Goal: Task Accomplishment & Management: Use online tool/utility

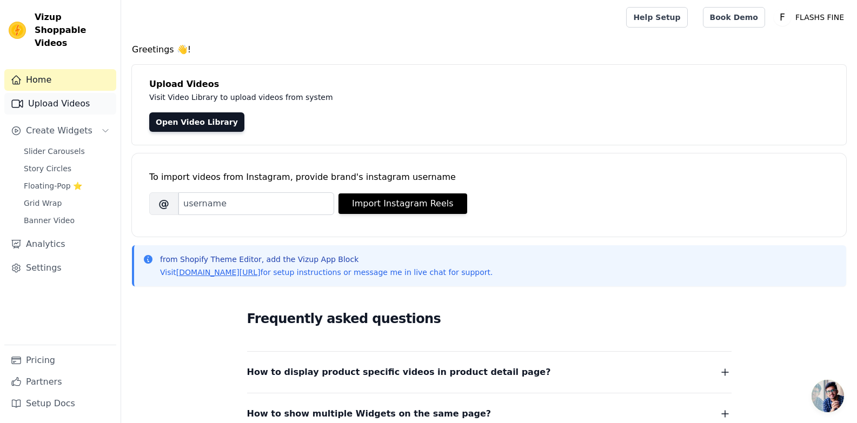
click at [61, 93] on link "Upload Videos" at bounding box center [60, 104] width 112 height 22
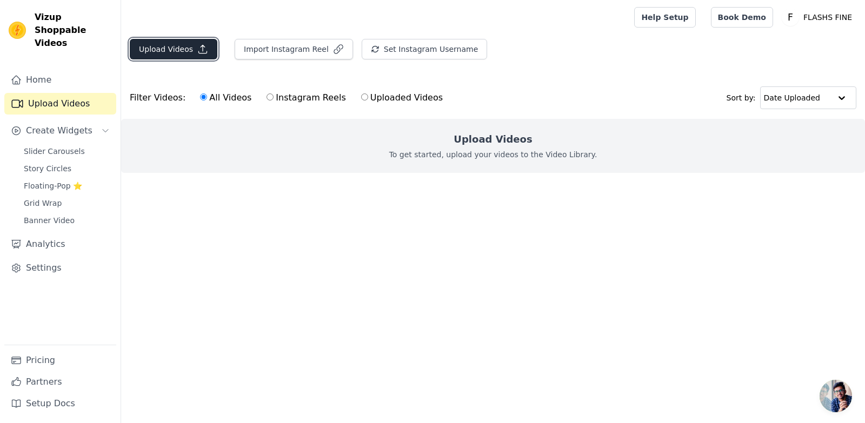
click at [198, 49] on icon "button" at bounding box center [202, 49] width 11 height 11
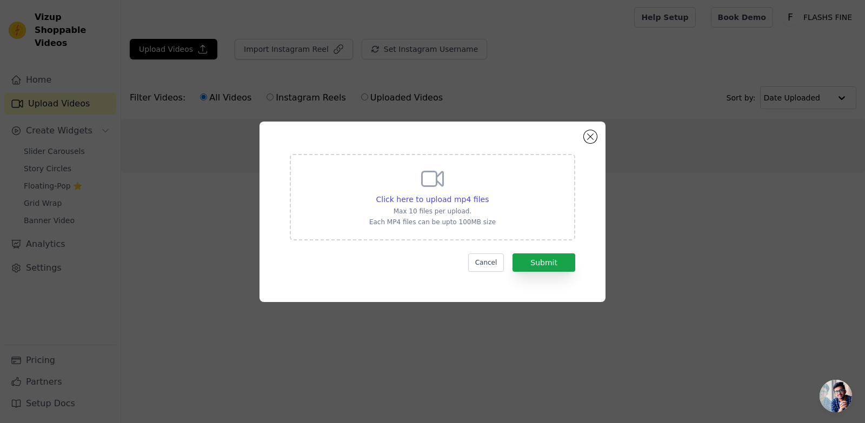
click at [428, 170] on icon at bounding box center [433, 179] width 26 height 26
click at [488, 194] on input "Click here to upload mp4 files Max 10 files per upload. Each MP4 files can be u…" at bounding box center [488, 194] width 1 height 1
type input "C:\fakepath\d058bfc88b1af6d4efc5d3fb8a92f9a5.mp4"
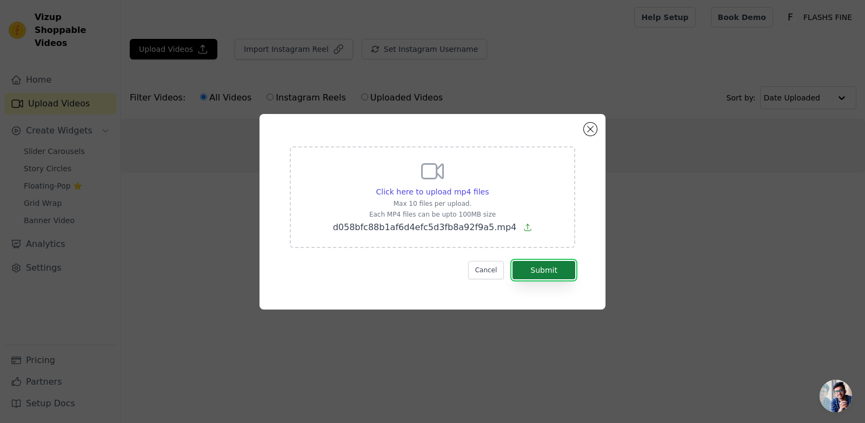
click at [524, 266] on button "Submit" at bounding box center [544, 270] width 63 height 18
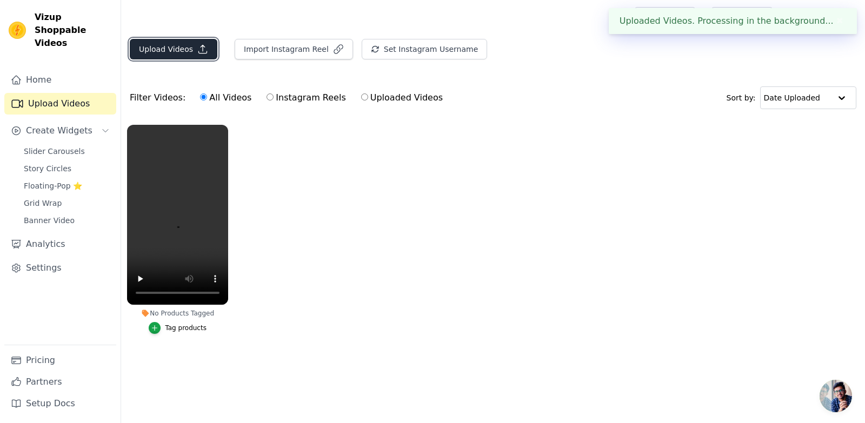
click at [180, 48] on button "Upload Videos" at bounding box center [174, 49] width 88 height 21
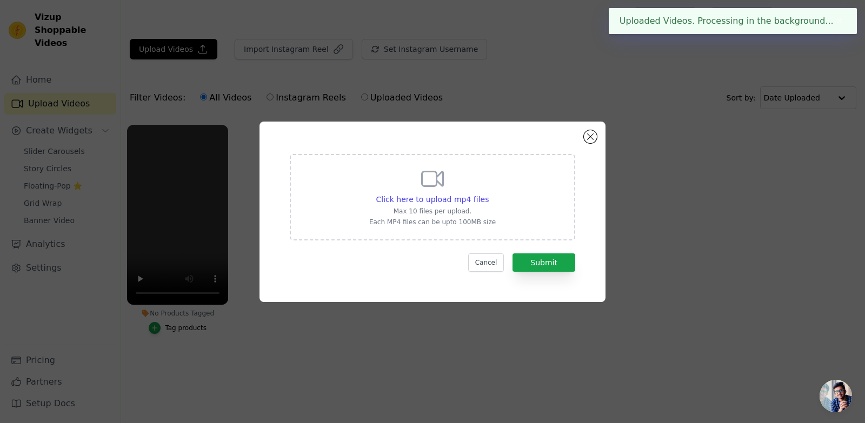
click at [440, 182] on icon at bounding box center [433, 179] width 26 height 26
click at [488, 194] on input "Click here to upload mp4 files Max 10 files per upload. Each MP4 files can be u…" at bounding box center [488, 194] width 1 height 1
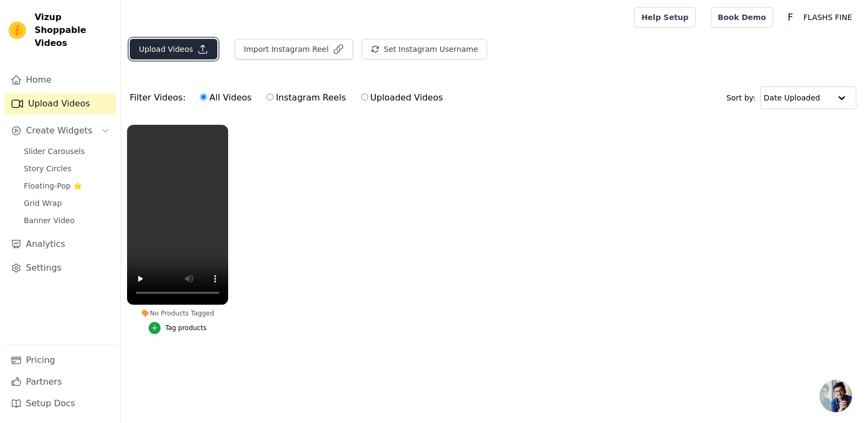
click at [199, 48] on icon "button" at bounding box center [203, 49] width 8 height 8
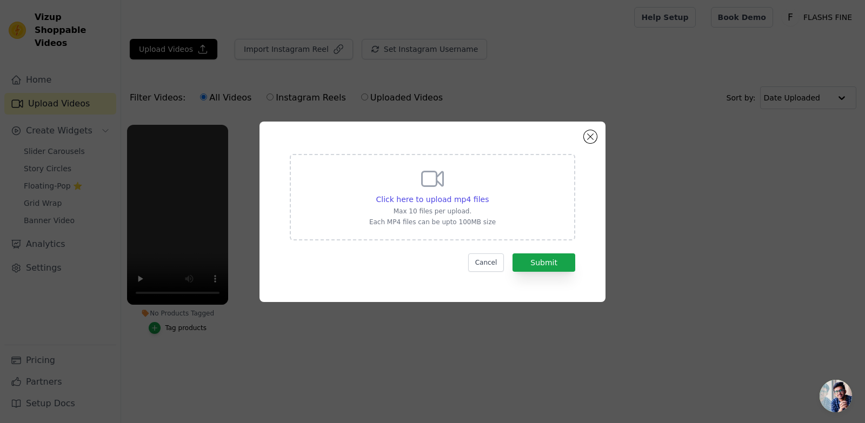
click at [447, 176] on div "Click here to upload mp4 files Max 10 files per upload. Each MP4 files can be u…" at bounding box center [432, 196] width 127 height 61
click at [488, 194] on input "Click here to upload mp4 files Max 10 files per upload. Each MP4 files can be u…" at bounding box center [488, 194] width 1 height 1
type input "C:\fakepath\68d9271ca38bf618d21ab95ffc13770b.mp4"
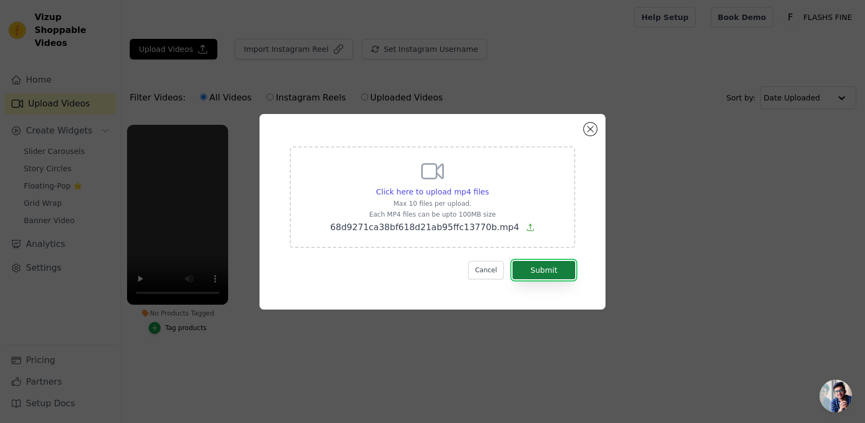
click at [528, 269] on button "Submit" at bounding box center [544, 270] width 63 height 18
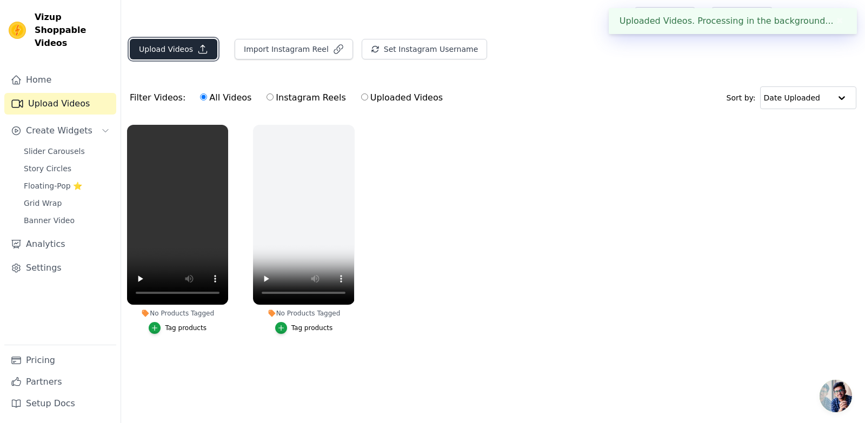
click at [155, 44] on button "Upload Videos" at bounding box center [174, 49] width 88 height 21
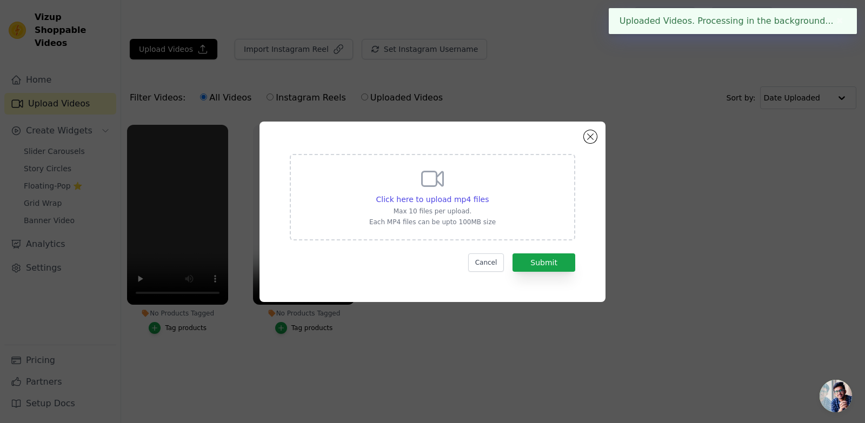
click at [416, 210] on p "Max 10 files per upload." at bounding box center [432, 211] width 127 height 9
click at [488, 194] on input "Click here to upload mp4 files Max 10 files per upload. Each MP4 files can be u…" at bounding box center [488, 194] width 1 height 1
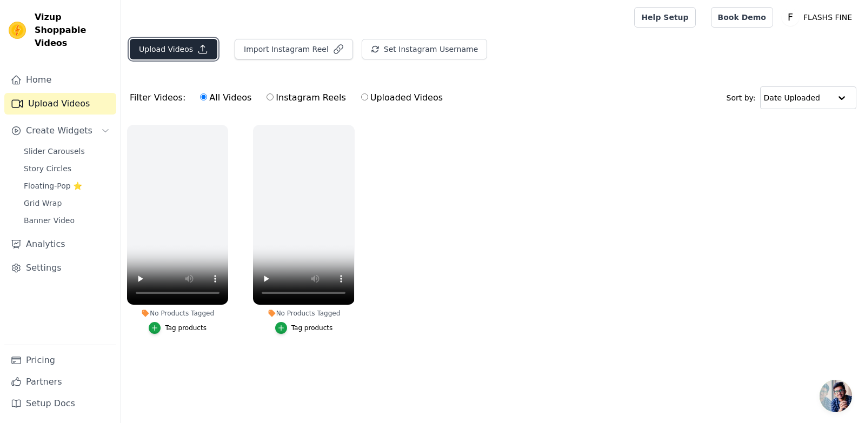
click at [164, 51] on button "Upload Videos" at bounding box center [174, 49] width 88 height 21
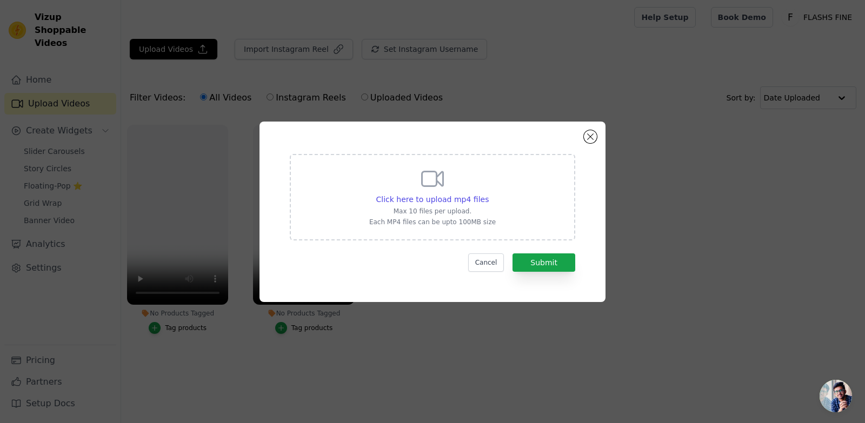
click at [483, 205] on div "Click here to upload mp4 files Max 10 files per upload. Each MP4 files can be u…" at bounding box center [432, 196] width 127 height 61
click at [488, 194] on input "Click here to upload mp4 files Max 10 files per upload. Each MP4 files can be u…" at bounding box center [488, 194] width 1 height 1
type input "C:\fakepath\76c978e4c3bdc2a5f593330886bfd7a8.mp4"
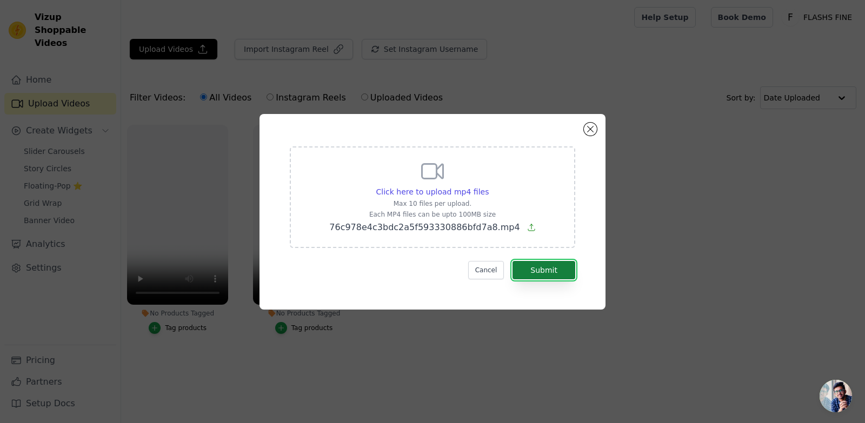
click at [549, 268] on button "Submit" at bounding box center [544, 270] width 63 height 18
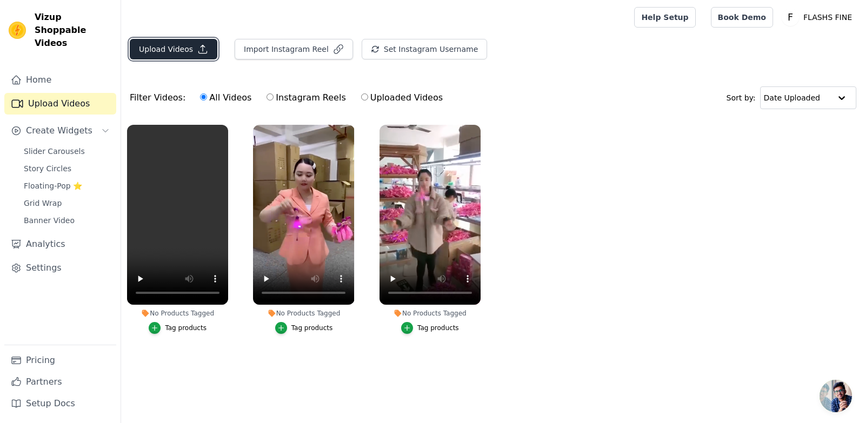
click at [190, 55] on button "Upload Videos" at bounding box center [174, 49] width 88 height 21
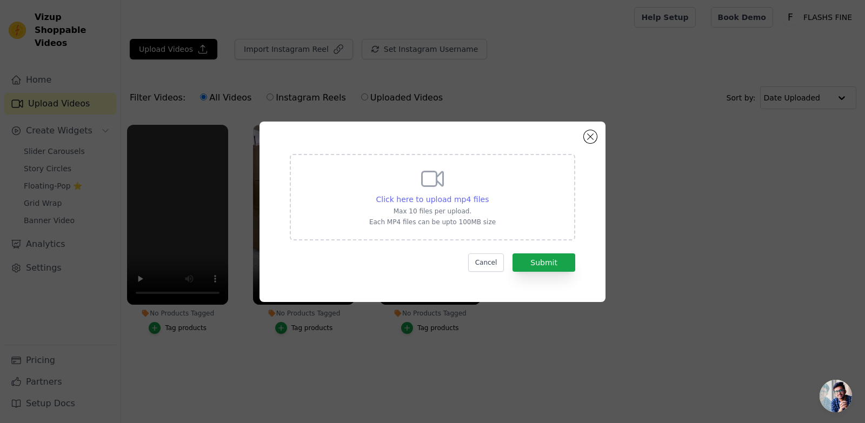
click at [387, 198] on span "Click here to upload mp4 files" at bounding box center [432, 199] width 113 height 9
click at [488, 194] on input "Click here to upload mp4 files Max 10 files per upload. Each MP4 files can be u…" at bounding box center [488, 194] width 1 height 1
click at [589, 135] on button "Close modal" at bounding box center [590, 136] width 13 height 13
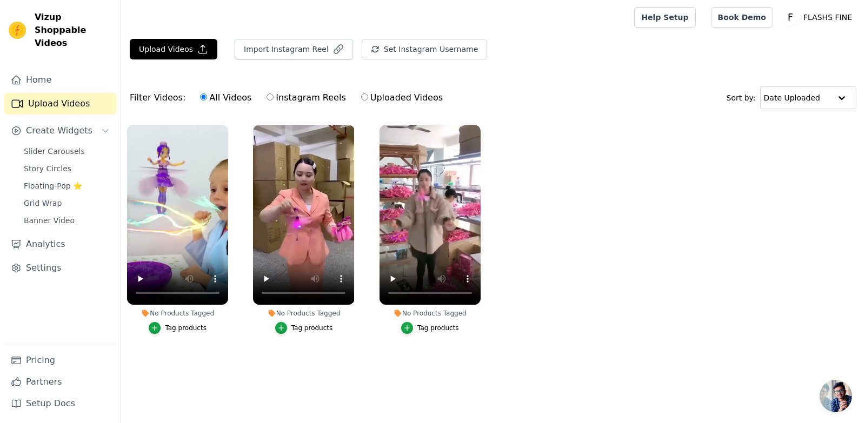
click at [187, 326] on div "Tag products" at bounding box center [186, 328] width 42 height 9
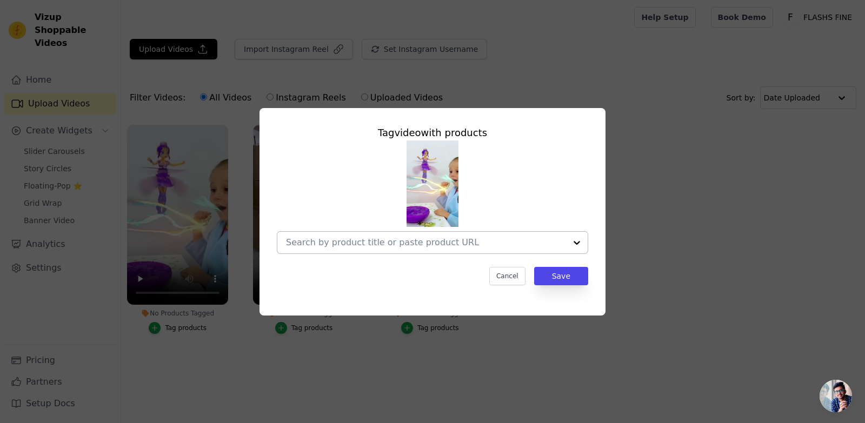
click at [388, 244] on input "No Products Tagged Tag video with products Cancel Save Tag products" at bounding box center [426, 242] width 280 height 10
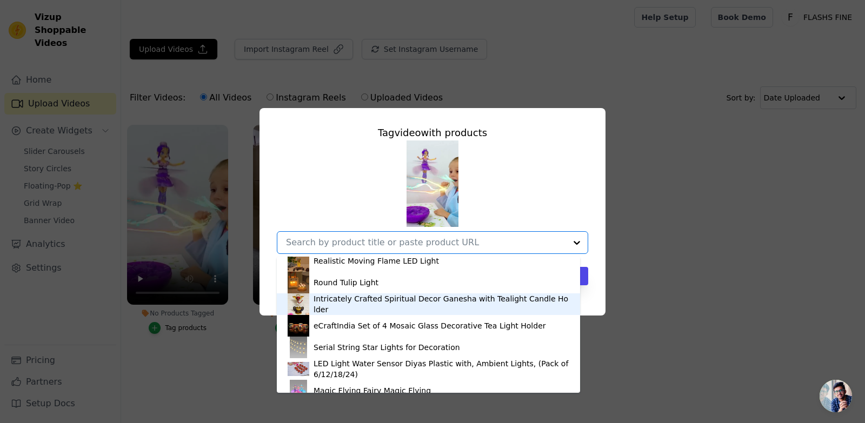
scroll to position [80, 0]
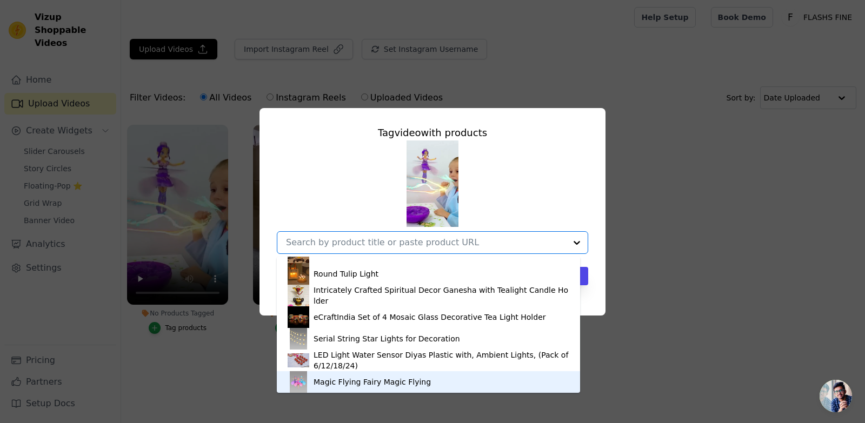
click at [347, 384] on div "Magic Flying Fairy Magic Flying" at bounding box center [372, 382] width 117 height 11
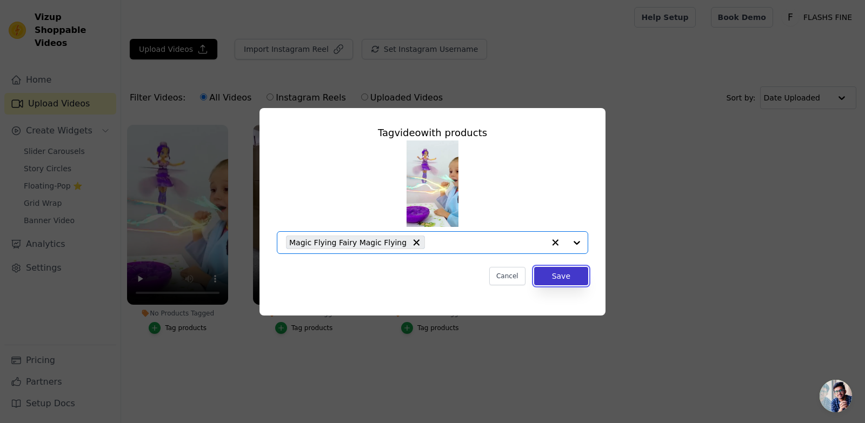
click at [582, 276] on button "Save" at bounding box center [561, 276] width 54 height 18
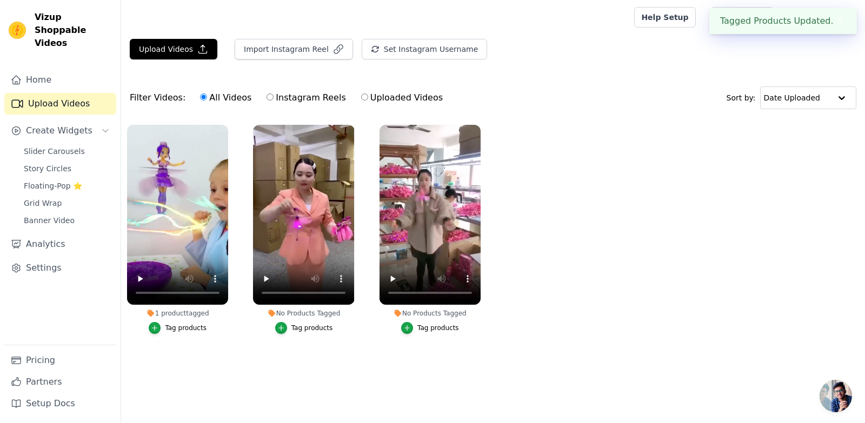
click at [423, 333] on button "Tag products" at bounding box center [430, 328] width 58 height 12
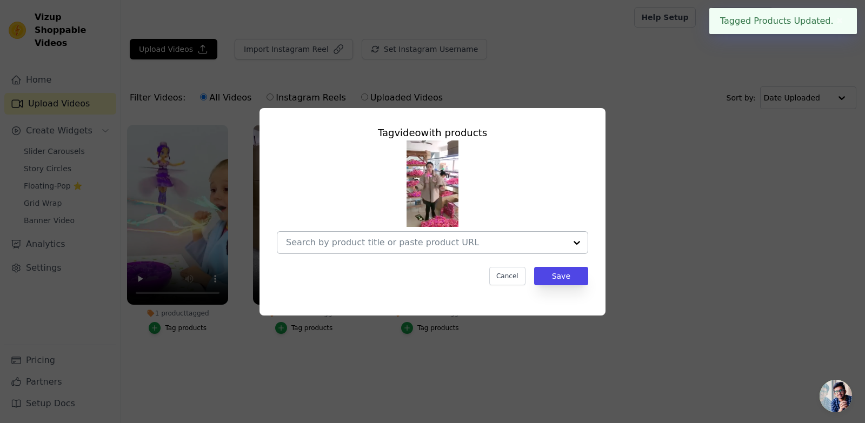
click at [422, 241] on input "No Products Tagged Tag video with products Cancel Save Tag products" at bounding box center [426, 242] width 280 height 10
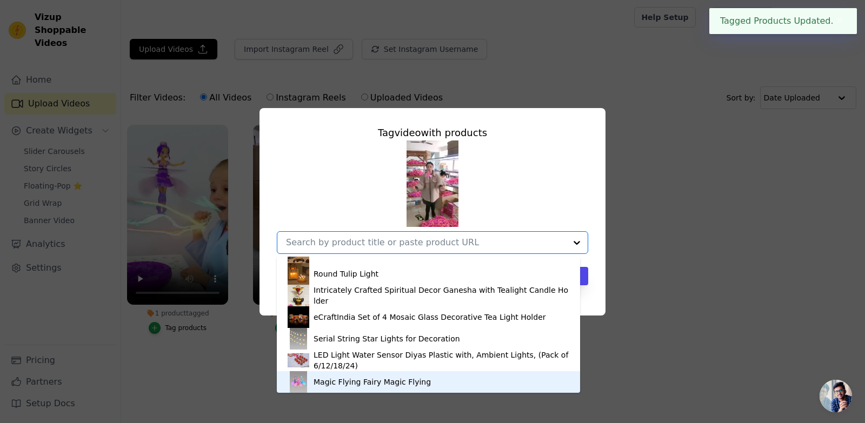
click at [361, 380] on div "Magic Flying Fairy Magic Flying" at bounding box center [372, 382] width 117 height 11
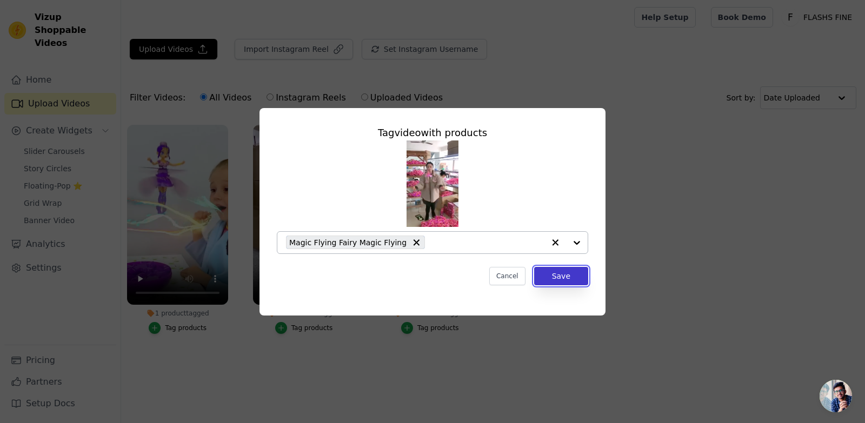
click at [578, 275] on button "Save" at bounding box center [561, 276] width 54 height 18
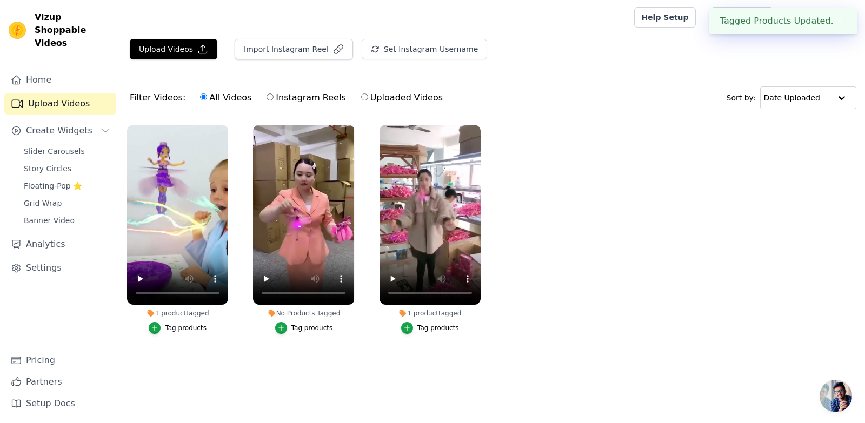
click at [314, 326] on div "Tag products" at bounding box center [313, 328] width 42 height 9
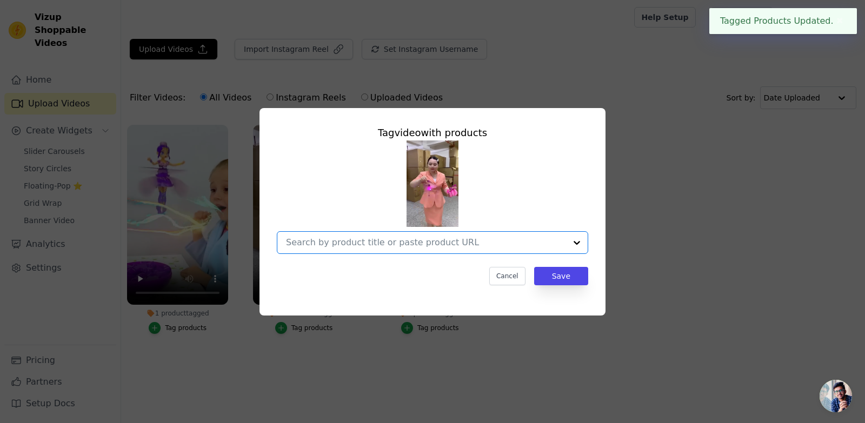
click at [433, 243] on input "No Products Tagged Tag video with products Option undefined, selected. Select i…" at bounding box center [426, 242] width 280 height 10
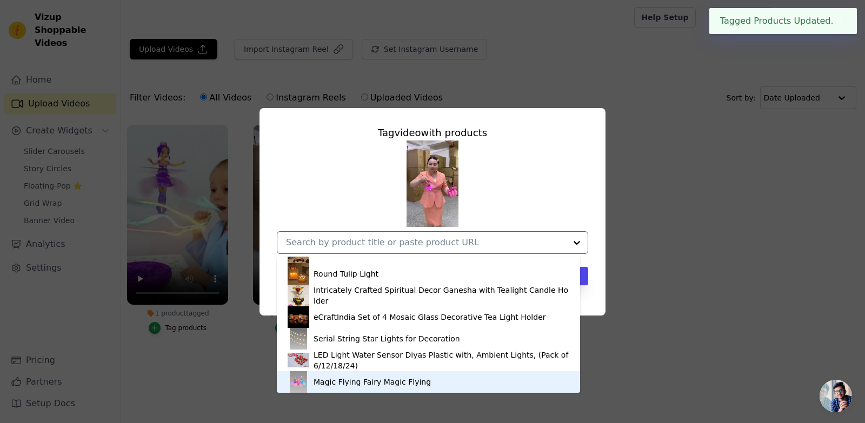
click at [382, 379] on div "Magic Flying Fairy Magic Flying" at bounding box center [372, 382] width 117 height 11
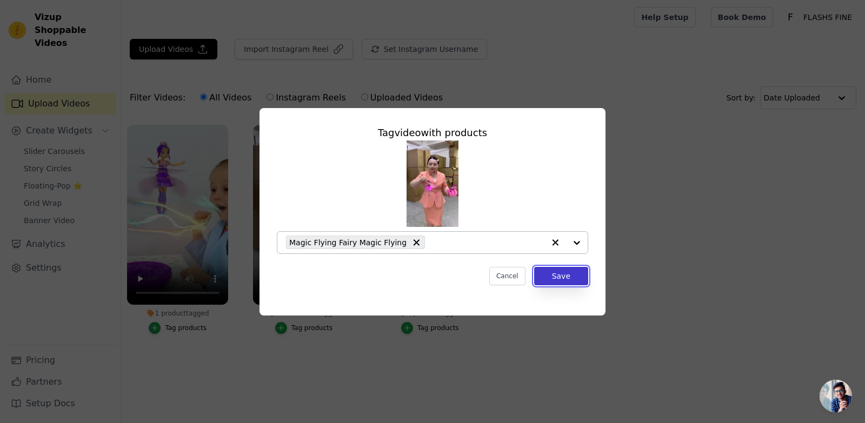
click at [569, 275] on button "Save" at bounding box center [561, 276] width 54 height 18
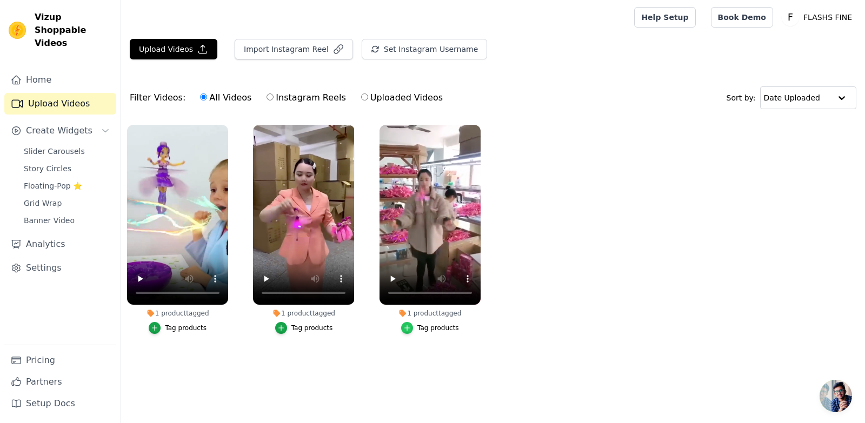
click at [410, 332] on icon "button" at bounding box center [407, 328] width 8 height 8
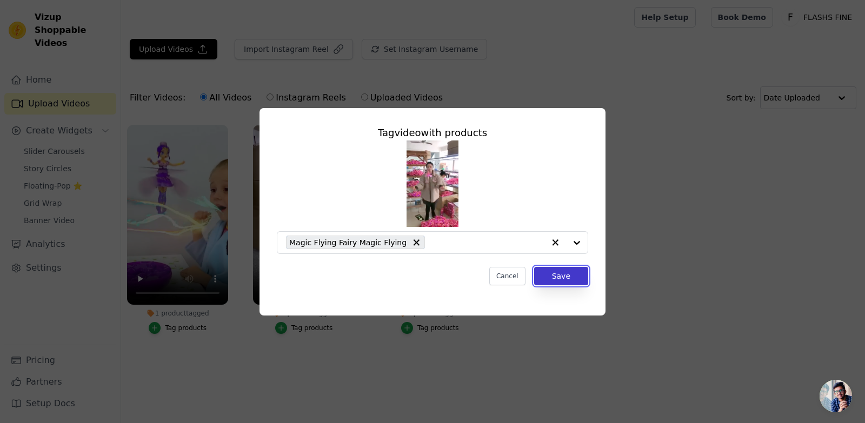
click at [546, 271] on button "Save" at bounding box center [561, 276] width 54 height 18
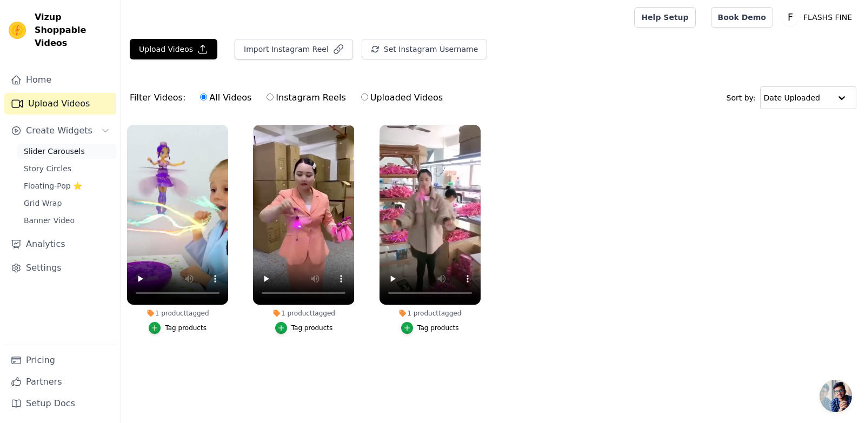
click at [34, 146] on span "Slider Carousels" at bounding box center [54, 151] width 61 height 11
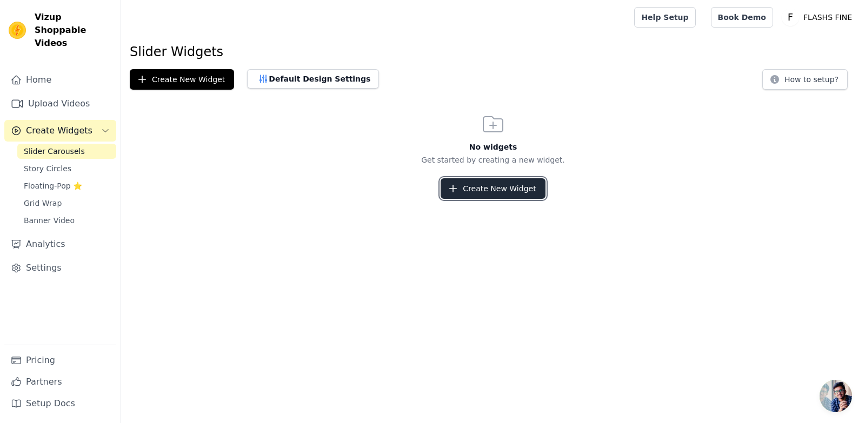
click at [459, 193] on icon "button" at bounding box center [453, 188] width 11 height 11
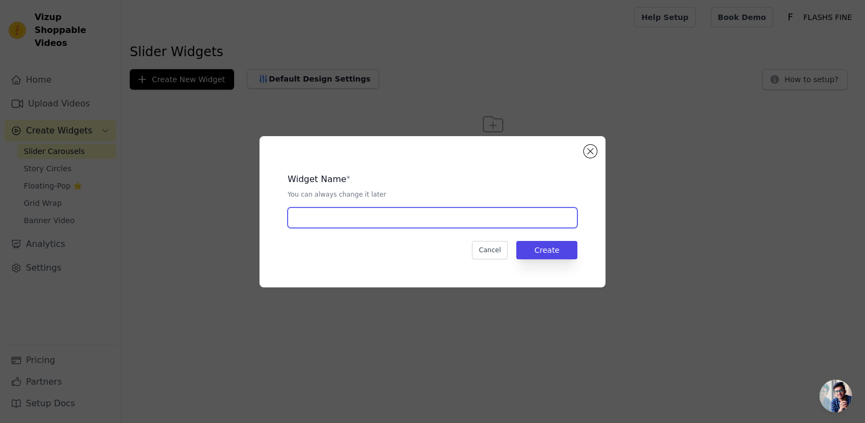
click at [407, 216] on input "text" at bounding box center [433, 218] width 290 height 21
type input "flash fine"
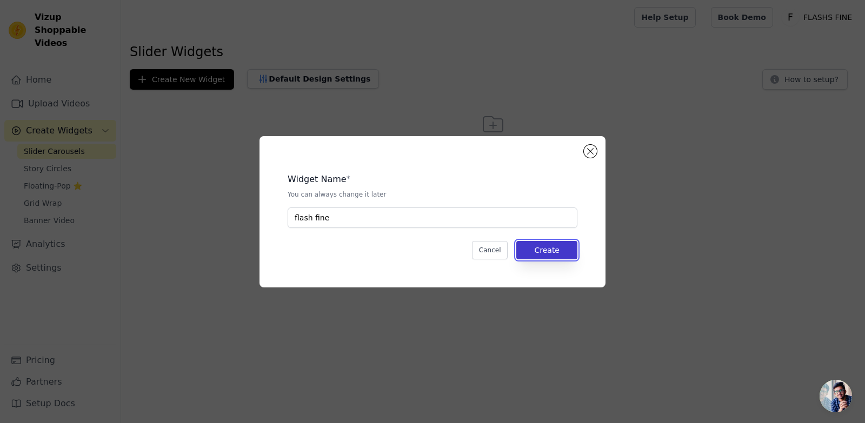
click at [569, 251] on button "Create" at bounding box center [546, 250] width 61 height 18
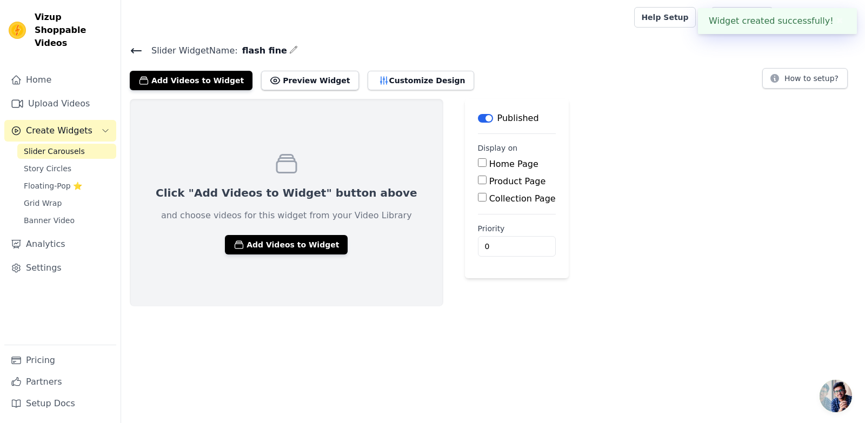
click at [478, 182] on input "Product Page" at bounding box center [482, 180] width 9 height 9
checkbox input "true"
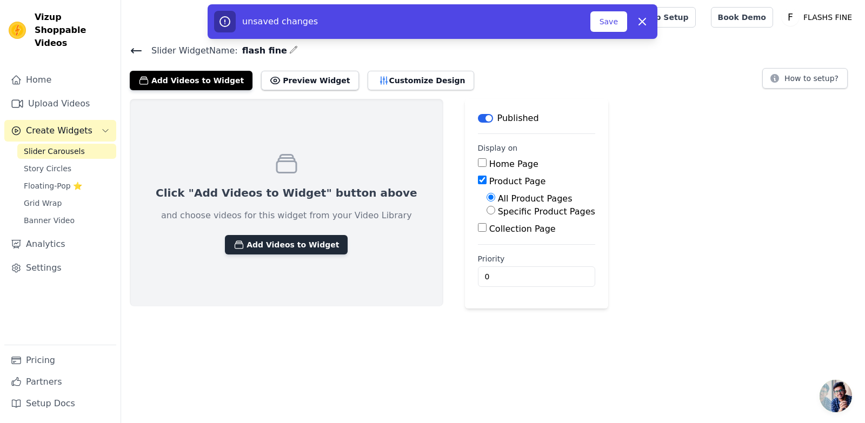
click at [279, 242] on button "Add Videos to Widget" at bounding box center [286, 244] width 123 height 19
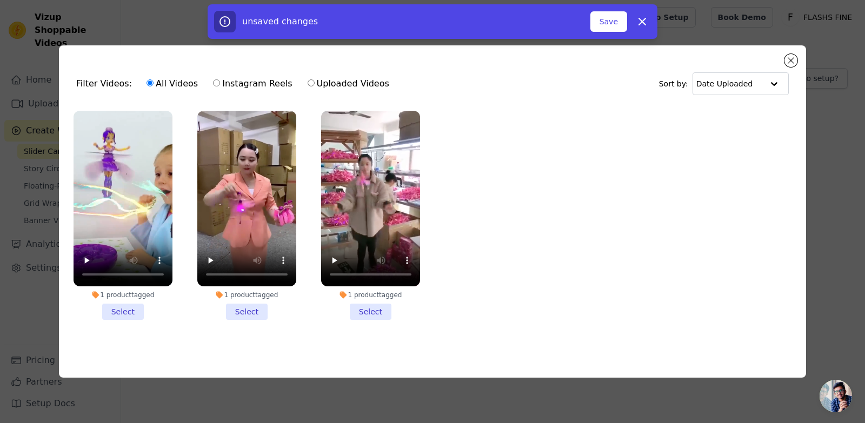
click at [120, 308] on li "1 product tagged Select" at bounding box center [123, 215] width 99 height 209
click at [0, 0] on input "1 product tagged Select" at bounding box center [0, 0] width 0 height 0
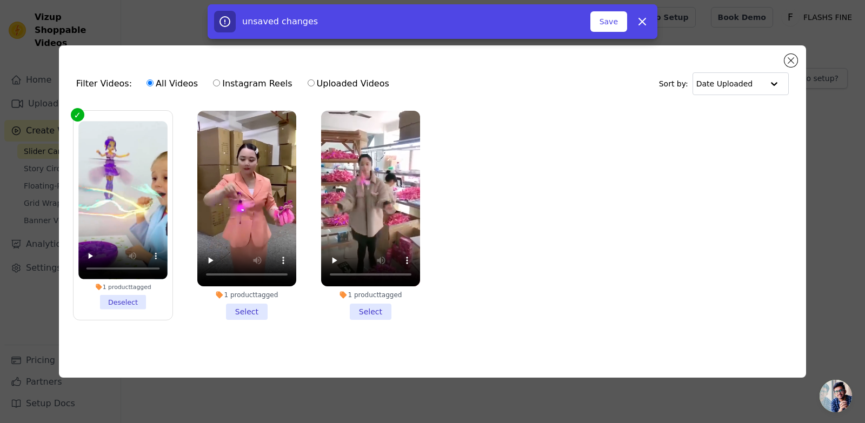
click at [239, 310] on li "1 product tagged Select" at bounding box center [246, 215] width 99 height 209
click at [0, 0] on input "1 product tagged Select" at bounding box center [0, 0] width 0 height 0
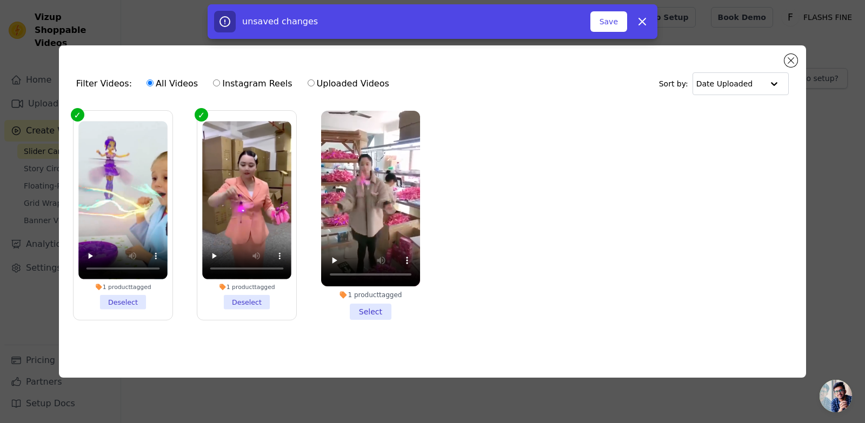
click at [356, 317] on li "1 product tagged Select" at bounding box center [370, 215] width 99 height 209
click at [0, 0] on input "1 product tagged Select" at bounding box center [0, 0] width 0 height 0
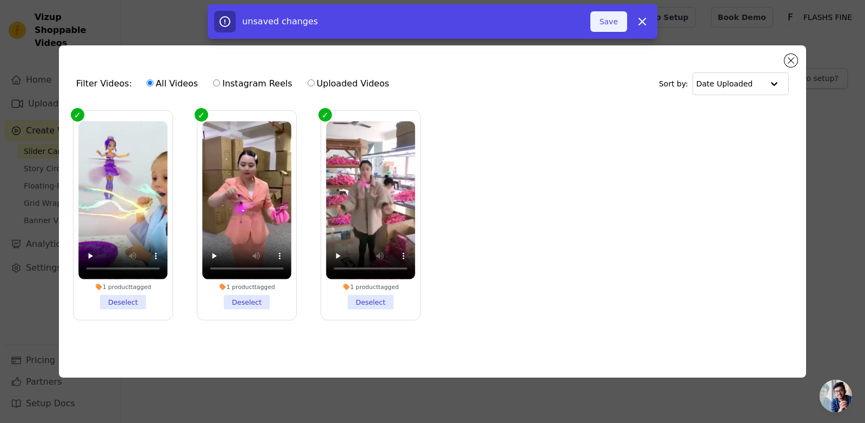
click at [610, 17] on button "Save" at bounding box center [609, 21] width 37 height 21
click at [605, 18] on button "Save" at bounding box center [609, 21] width 37 height 21
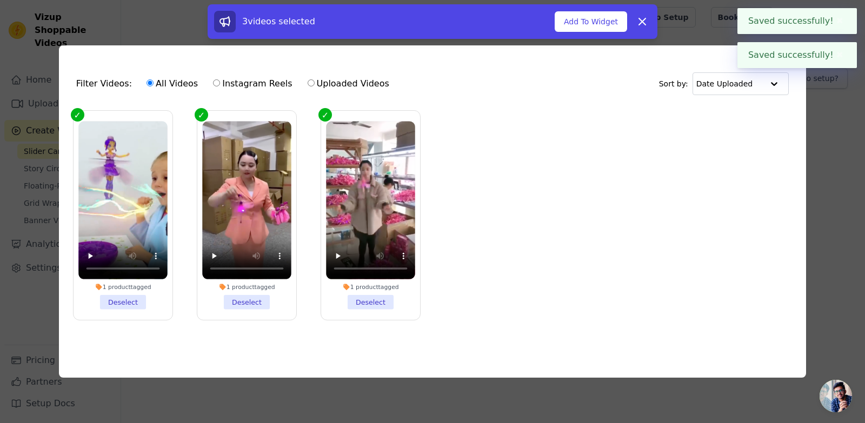
click at [835, 55] on button "✖" at bounding box center [840, 55] width 12 height 13
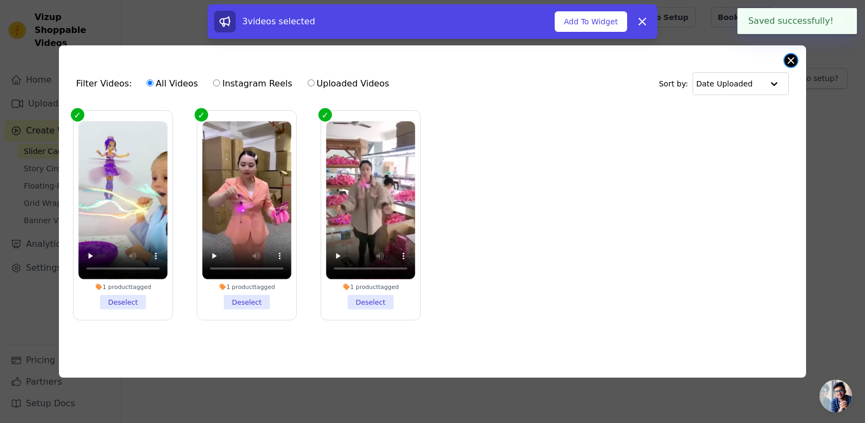
click at [789, 55] on button "Close modal" at bounding box center [791, 60] width 13 height 13
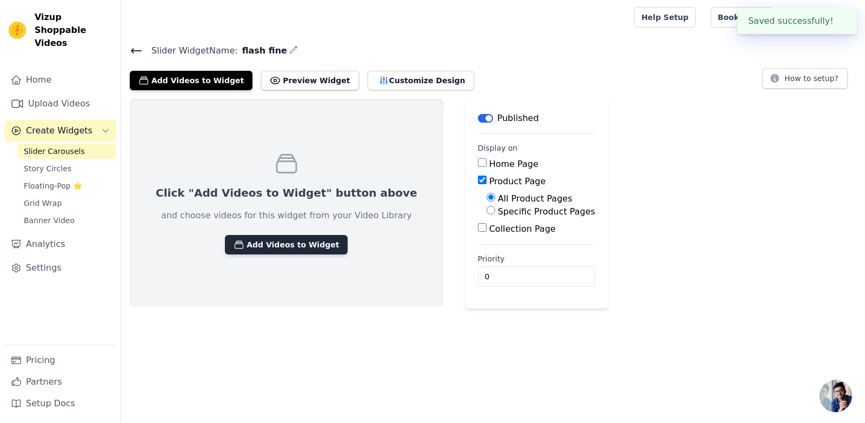
click at [291, 235] on button "Add Videos to Widget" at bounding box center [286, 244] width 123 height 19
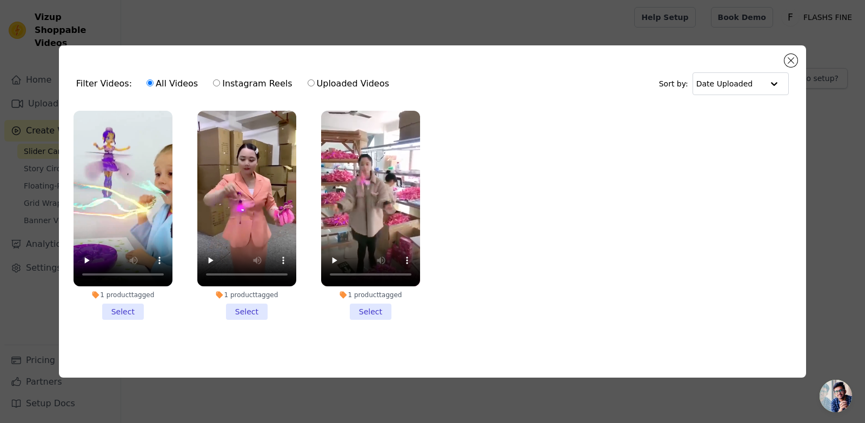
click at [133, 310] on li "1 product tagged Select" at bounding box center [123, 215] width 99 height 209
click at [0, 0] on input "1 product tagged Select" at bounding box center [0, 0] width 0 height 0
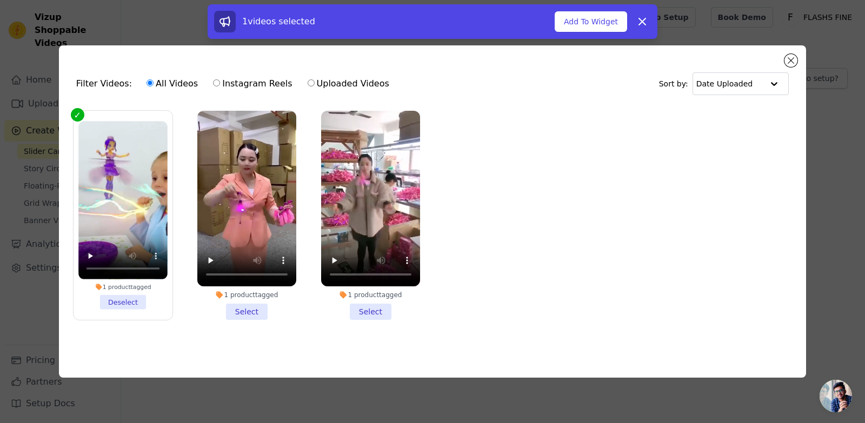
click at [238, 311] on li "1 product tagged Select" at bounding box center [246, 215] width 99 height 209
click at [0, 0] on input "1 product tagged Select" at bounding box center [0, 0] width 0 height 0
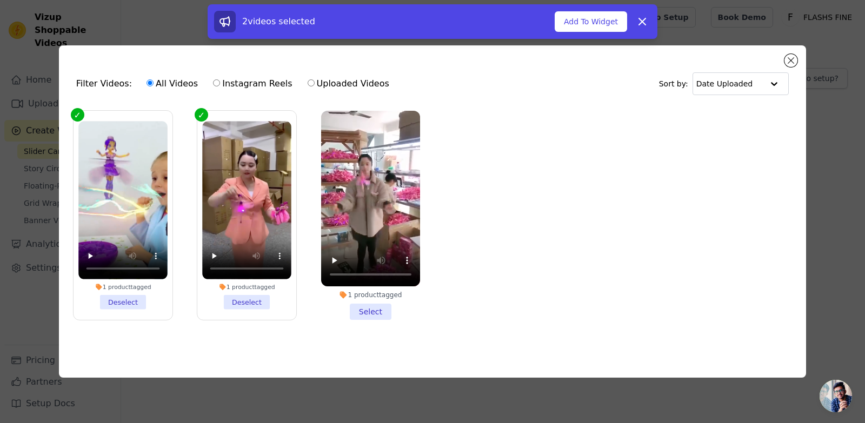
click at [375, 314] on li "1 product tagged Select" at bounding box center [370, 215] width 99 height 209
click at [0, 0] on input "1 product tagged Select" at bounding box center [0, 0] width 0 height 0
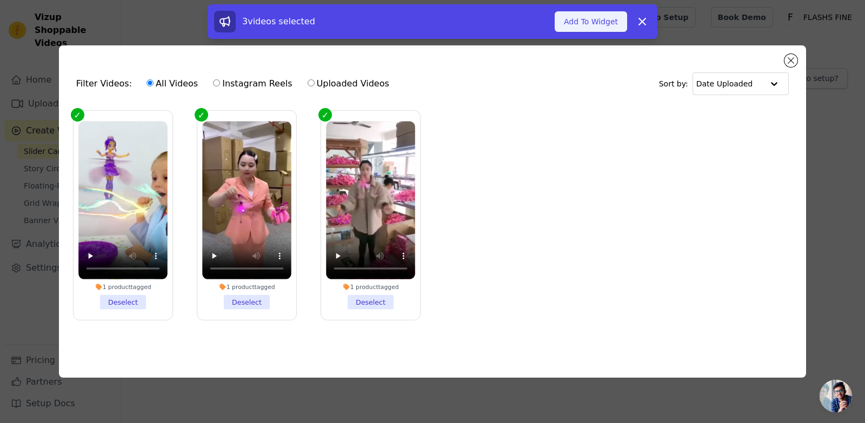
click at [605, 24] on button "Add To Widget" at bounding box center [591, 21] width 72 height 21
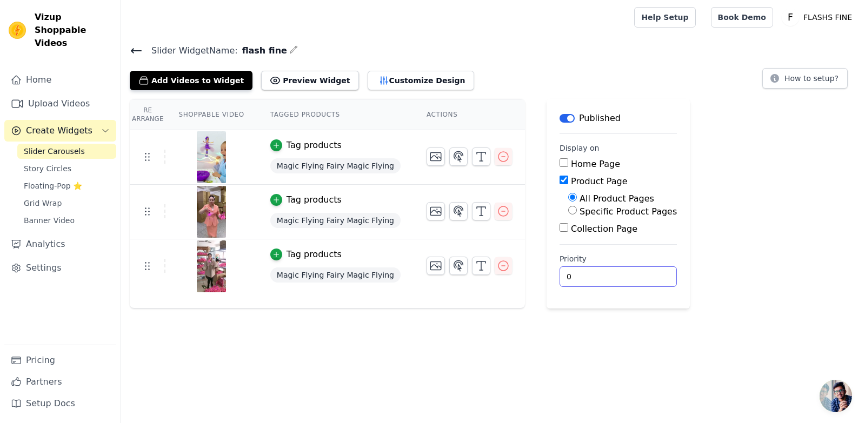
click at [566, 274] on input "0" at bounding box center [618, 277] width 117 height 21
click at [288, 83] on button "Preview Widget" at bounding box center [309, 80] width 97 height 19
click at [560, 161] on input "Home Page" at bounding box center [564, 162] width 9 height 9
checkbox input "true"
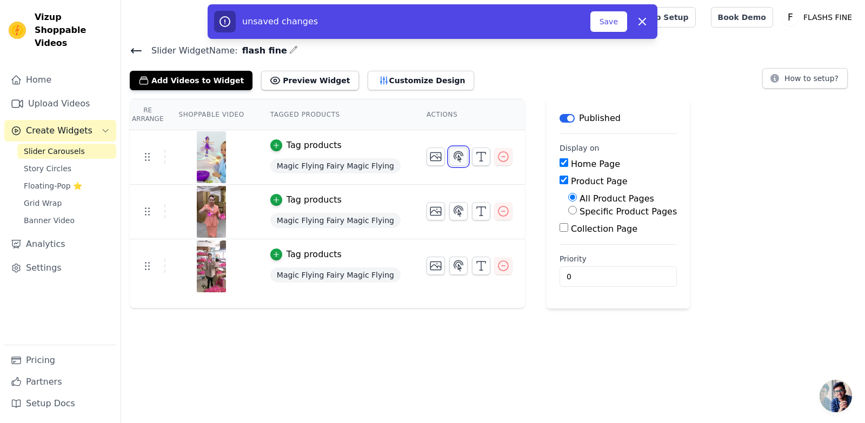
click at [452, 160] on icon "button" at bounding box center [458, 156] width 13 height 13
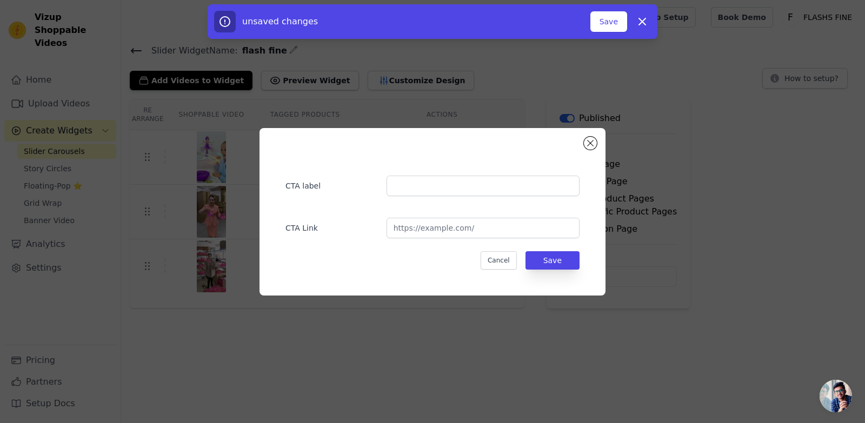
click at [585, 147] on div "CTA label CTA Link Cancel Save" at bounding box center [433, 211] width 312 height 133
click at [588, 145] on button "Close modal" at bounding box center [590, 143] width 13 height 13
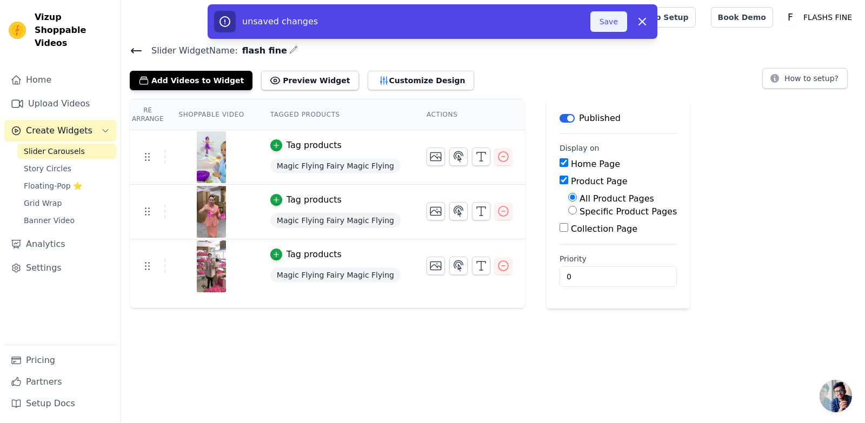
click at [605, 19] on button "Save" at bounding box center [609, 21] width 37 height 21
click at [611, 20] on button "Save" at bounding box center [609, 21] width 37 height 21
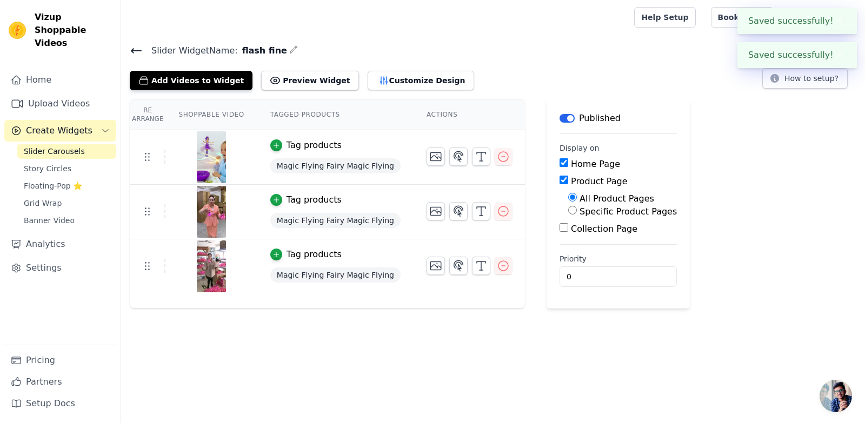
click at [140, 50] on icon at bounding box center [136, 51] width 10 height 4
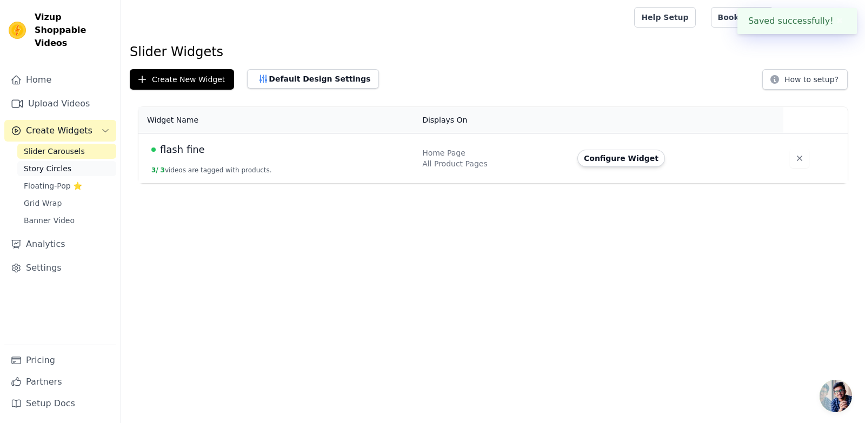
click at [71, 161] on link "Story Circles" at bounding box center [66, 168] width 99 height 15
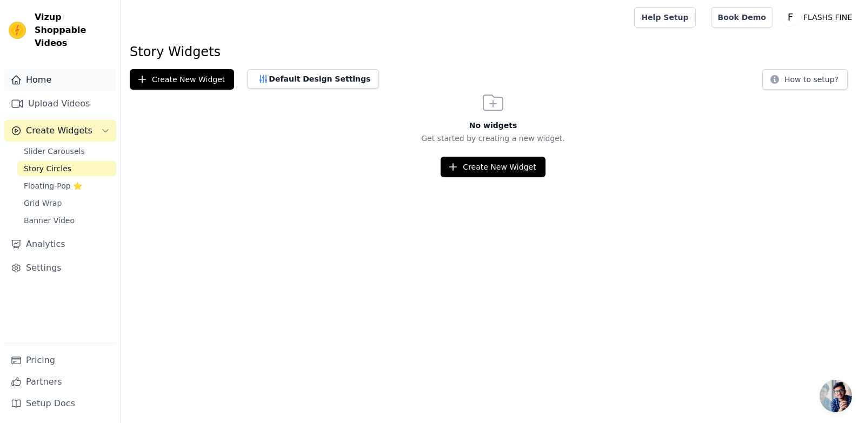
click at [42, 69] on link "Home" at bounding box center [60, 80] width 112 height 22
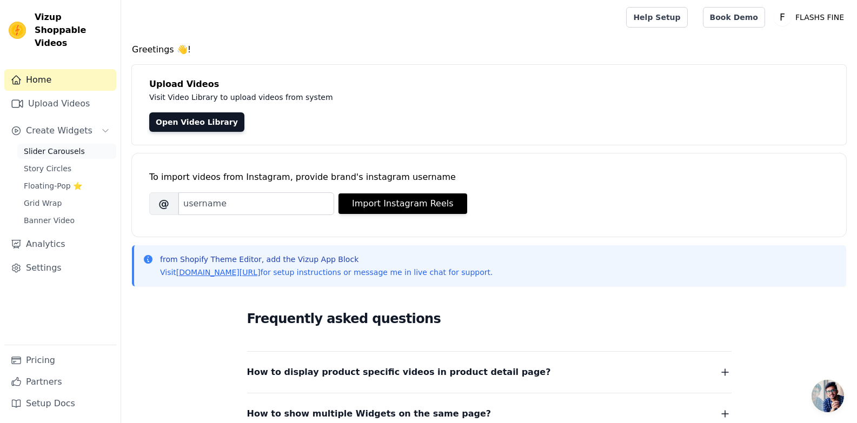
click at [90, 144] on link "Slider Carousels" at bounding box center [66, 151] width 99 height 15
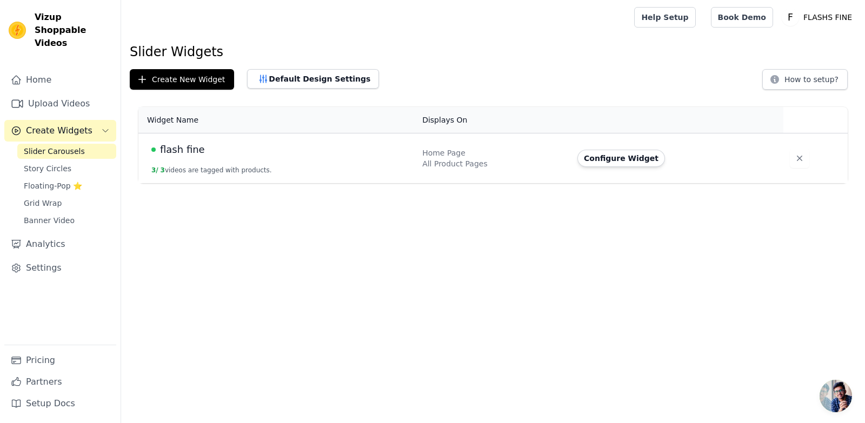
click at [500, 176] on td "Home Page All Product Pages" at bounding box center [493, 159] width 155 height 50
